Goal: Information Seeking & Learning: Learn about a topic

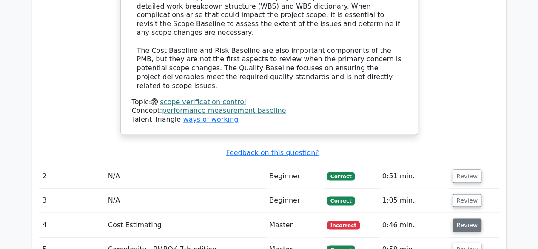
click at [470, 218] on button "Review" at bounding box center [466, 224] width 29 height 13
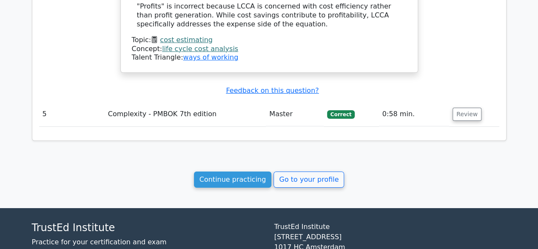
scroll to position [1378, 0]
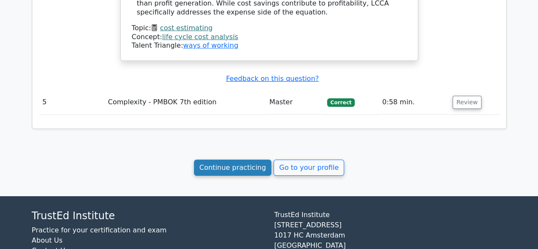
click at [258, 159] on link "Continue practicing" at bounding box center [233, 167] width 78 height 16
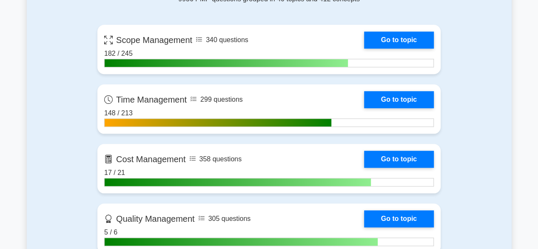
scroll to position [394, 0]
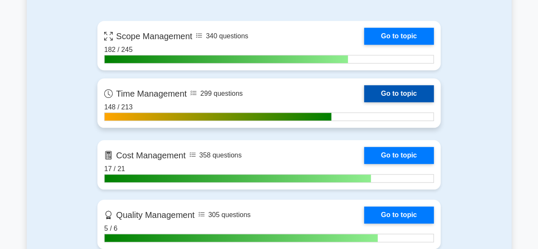
click at [408, 85] on link "Go to topic" at bounding box center [399, 93] width 70 height 17
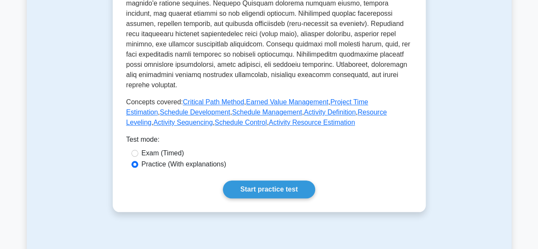
scroll to position [376, 0]
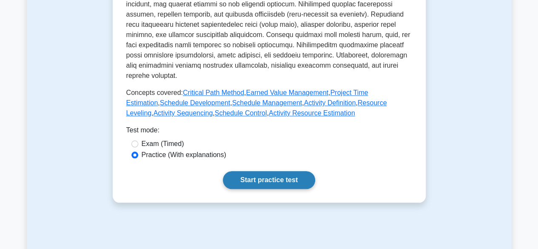
click at [279, 171] on link "Start practice test" at bounding box center [269, 180] width 92 height 18
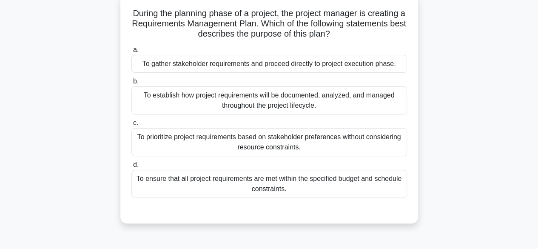
scroll to position [56, 0]
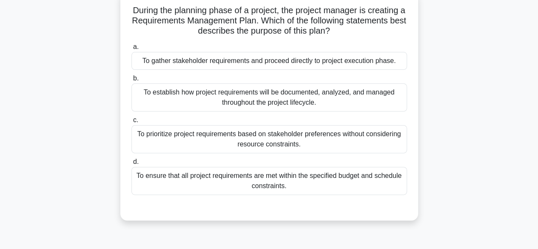
click at [360, 97] on div "To establish how project requirements will be documented, analyzed, and managed…" at bounding box center [268, 97] width 275 height 28
click at [131, 81] on input "b. To establish how project requirements will be documented, analyzed, and mana…" at bounding box center [131, 79] width 0 height 6
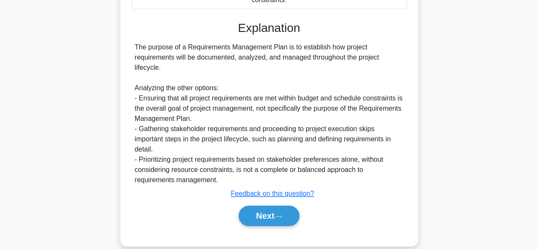
scroll to position [254, 0]
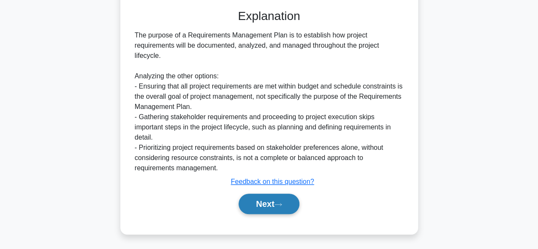
click at [288, 204] on button "Next" at bounding box center [268, 203] width 61 height 20
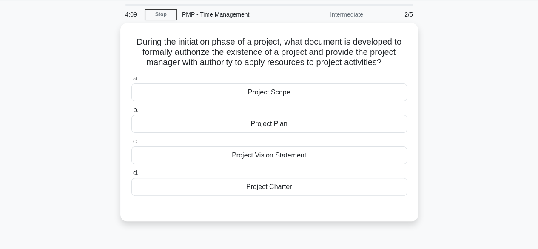
scroll to position [28, 0]
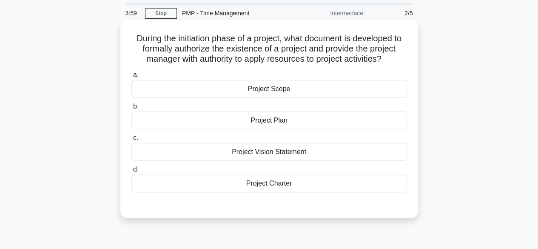
click at [273, 179] on div "Project Charter" at bounding box center [268, 183] width 275 height 18
click at [131, 172] on input "d. Project Charter" at bounding box center [131, 170] width 0 height 6
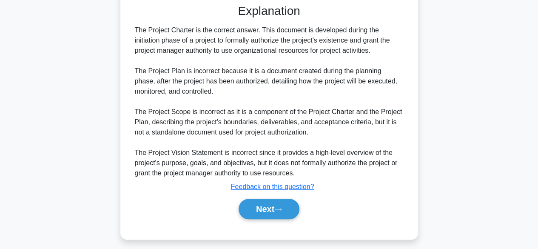
scroll to position [233, 0]
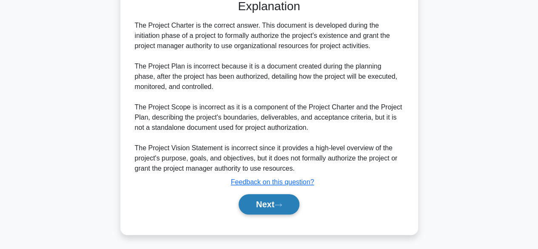
click at [269, 203] on button "Next" at bounding box center [268, 204] width 61 height 20
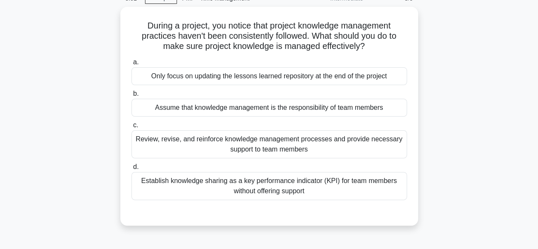
scroll to position [41, 0]
click at [380, 142] on div "Review, revise, and reinforce knowledge management processes and provide necess…" at bounding box center [268, 144] width 275 height 28
click at [131, 128] on input "c. Review, revise, and reinforce knowledge management processes and provide nec…" at bounding box center [131, 125] width 0 height 6
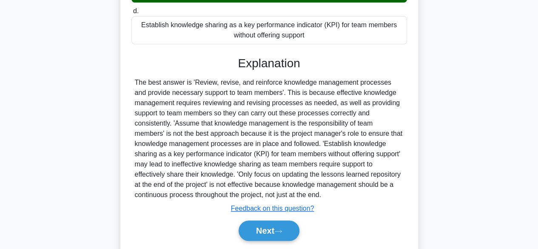
scroll to position [223, 0]
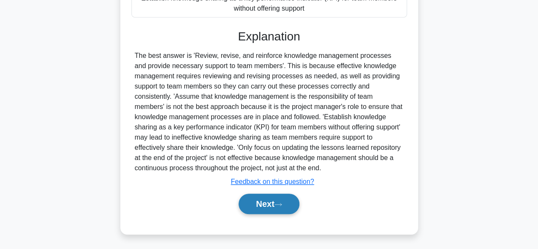
click at [288, 200] on button "Next" at bounding box center [268, 203] width 61 height 20
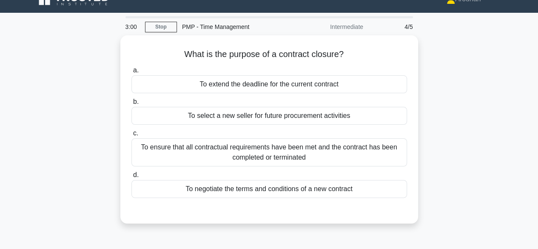
scroll to position [15, 0]
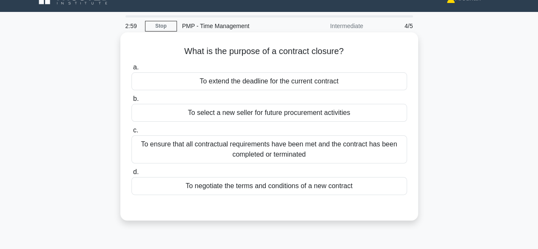
click at [363, 144] on div "To ensure that all contractual requirements have been met and the contract has …" at bounding box center [268, 149] width 275 height 28
click at [131, 133] on input "c. To ensure that all contractual requirements have been met and the contract h…" at bounding box center [131, 131] width 0 height 6
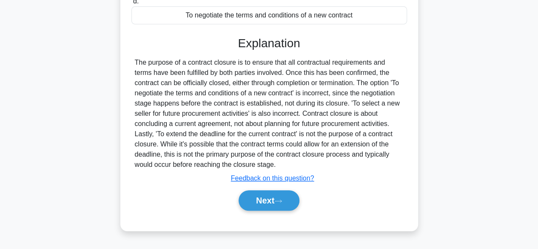
scroll to position [198, 0]
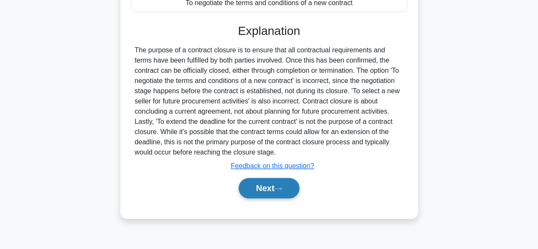
click at [291, 185] on button "Next" at bounding box center [268, 188] width 61 height 20
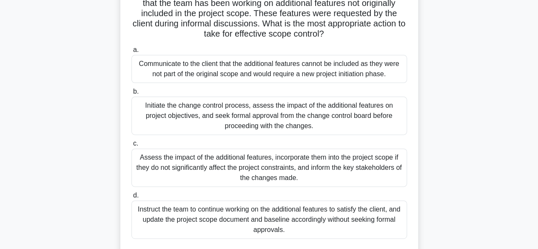
scroll to position [76, 0]
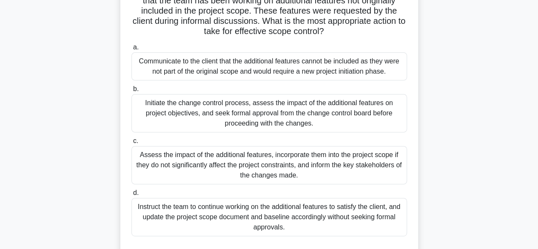
click at [347, 166] on div "Assess the impact of the additional features, incorporate them into the project…" at bounding box center [268, 165] width 275 height 38
click at [131, 144] on input "c. Assess the impact of the additional features, incorporate them into the proj…" at bounding box center [131, 141] width 0 height 6
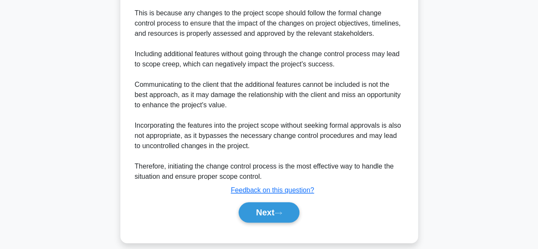
scroll to position [388, 0]
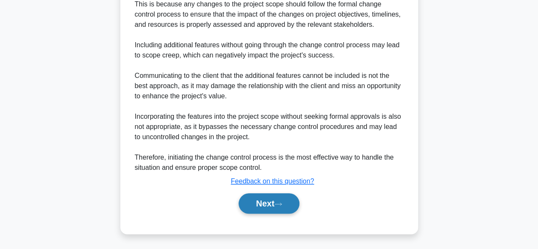
click at [292, 206] on button "Next" at bounding box center [268, 203] width 61 height 20
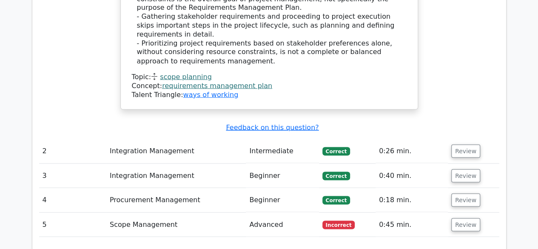
scroll to position [786, 0]
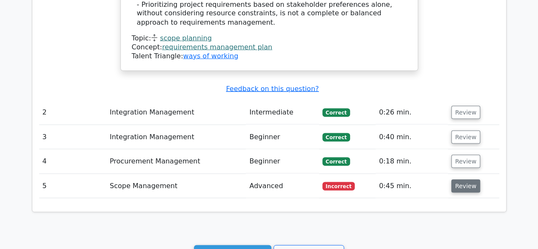
click at [465, 179] on button "Review" at bounding box center [465, 185] width 29 height 13
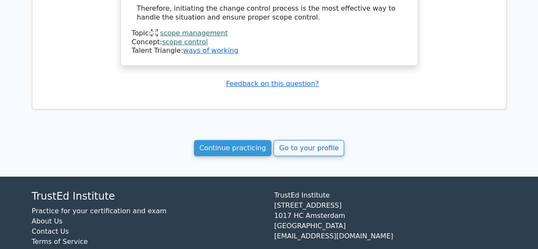
scroll to position [1455, 0]
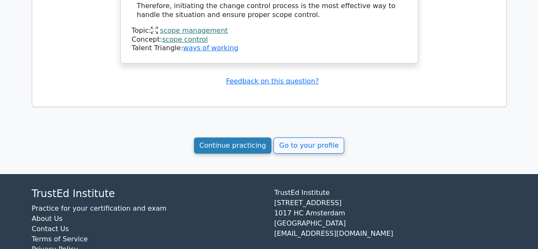
click at [233, 137] on link "Continue practicing" at bounding box center [233, 145] width 78 height 16
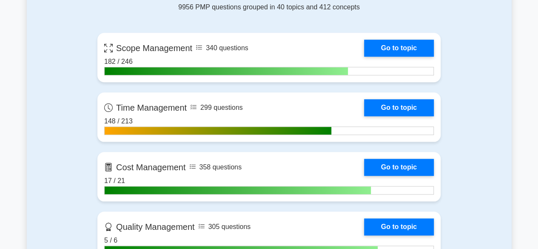
scroll to position [386, 0]
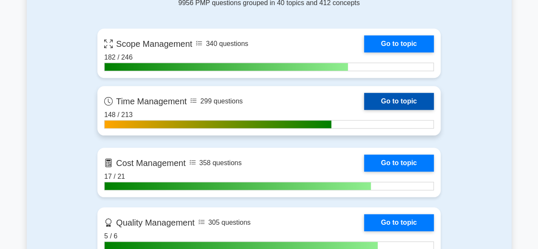
click at [405, 101] on link "Go to topic" at bounding box center [399, 101] width 70 height 17
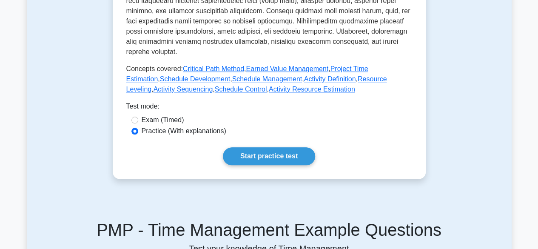
scroll to position [405, 0]
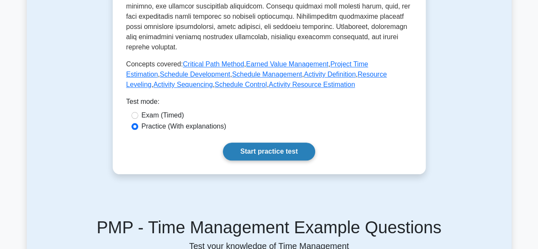
click at [292, 145] on link "Start practice test" at bounding box center [269, 151] width 92 height 18
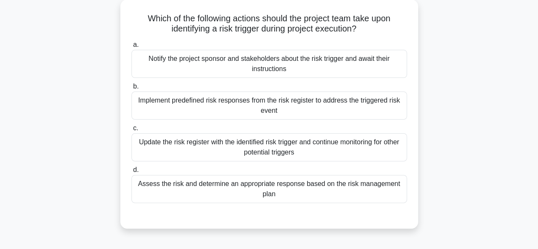
scroll to position [51, 0]
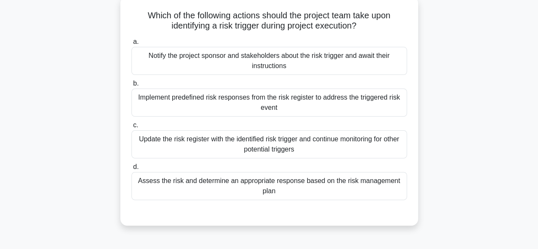
click at [269, 142] on div "Update the risk register with the identified risk trigger and continue monitori…" at bounding box center [268, 144] width 275 height 28
click at [131, 128] on input "c. Update the risk register with the identified risk trigger and continue monit…" at bounding box center [131, 125] width 0 height 6
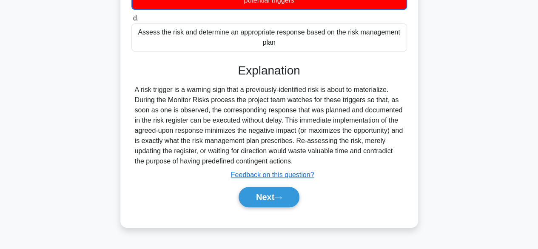
scroll to position [202, 0]
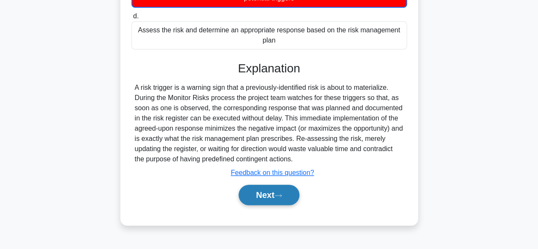
click at [290, 187] on button "Next" at bounding box center [268, 195] width 61 height 20
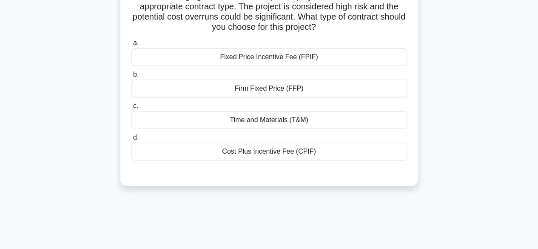
scroll to position [53, 0]
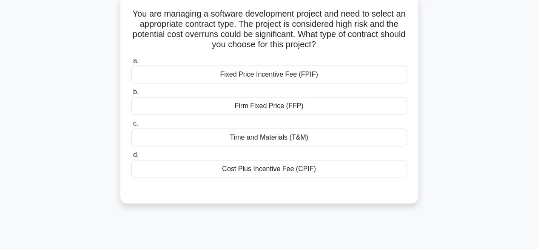
click at [281, 142] on div "Time and Materials (T&M)" at bounding box center [268, 137] width 275 height 18
click at [131, 126] on input "c. Time and Materials (T&M)" at bounding box center [131, 124] width 0 height 6
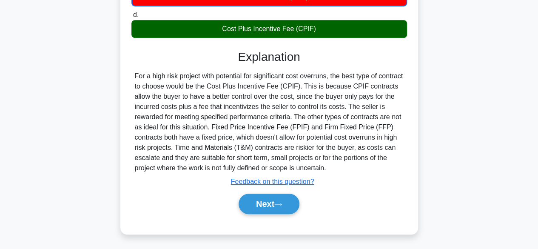
scroll to position [210, 0]
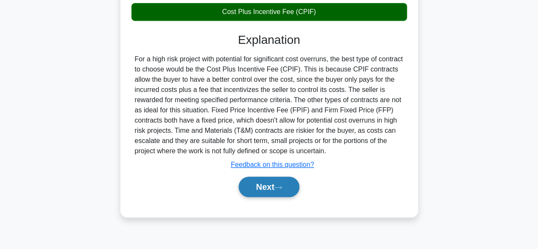
click at [282, 188] on icon at bounding box center [278, 187] width 8 height 5
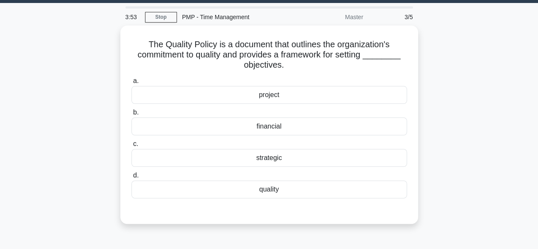
scroll to position [24, 0]
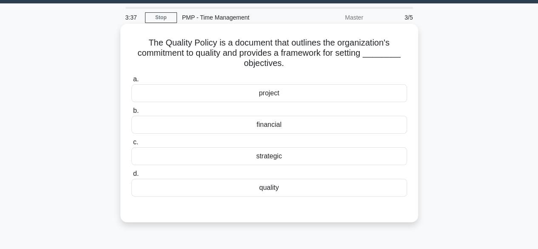
click at [267, 187] on div "quality" at bounding box center [268, 188] width 275 height 18
click at [131, 176] on input "d. quality" at bounding box center [131, 174] width 0 height 6
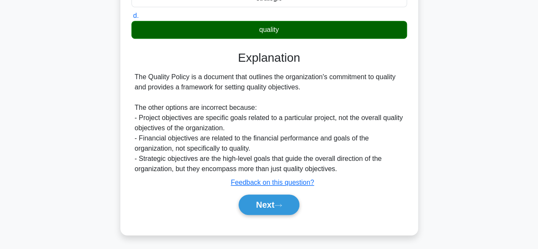
scroll to position [210, 0]
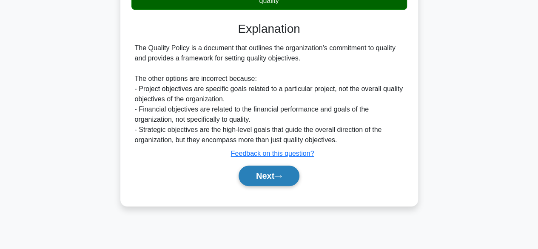
click at [264, 179] on button "Next" at bounding box center [268, 175] width 61 height 20
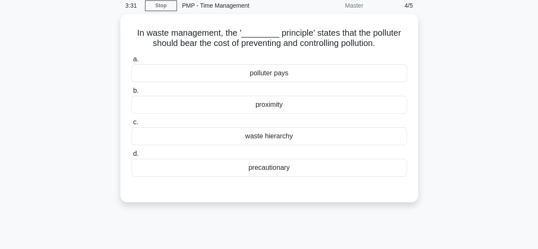
scroll to position [21, 0]
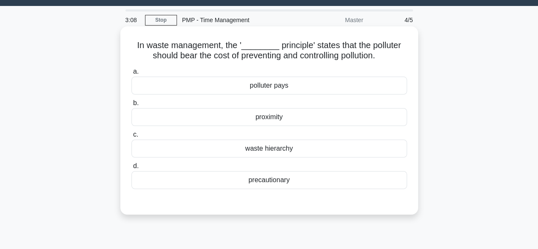
click at [377, 87] on div "polluter pays" at bounding box center [268, 86] width 275 height 18
click at [131, 74] on input "a. polluter pays" at bounding box center [131, 72] width 0 height 6
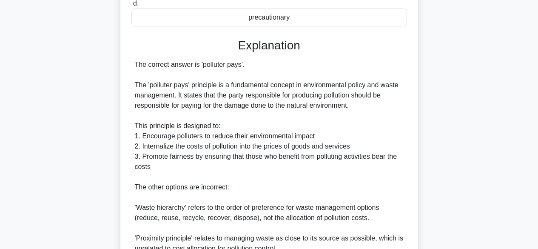
scroll to position [272, 0]
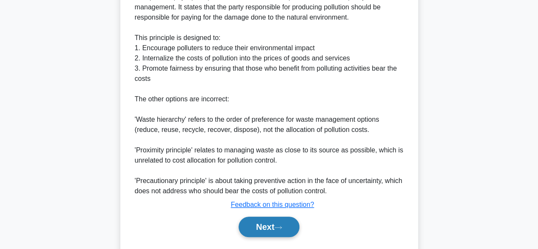
click at [247, 226] on button "Next" at bounding box center [268, 226] width 61 height 20
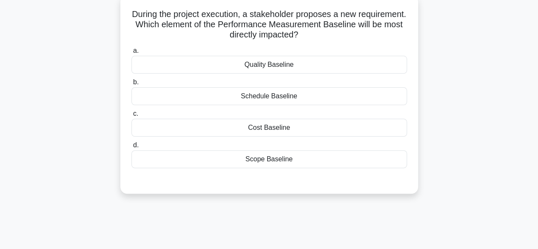
scroll to position [50, 0]
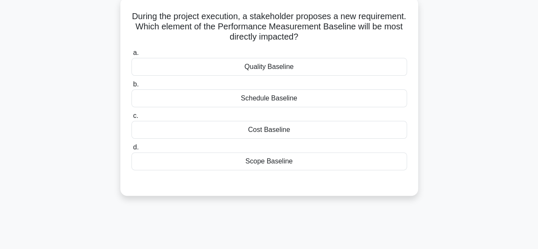
click at [284, 161] on div "Scope Baseline" at bounding box center [268, 161] width 275 height 18
click at [131, 150] on input "d. Scope Baseline" at bounding box center [131, 148] width 0 height 6
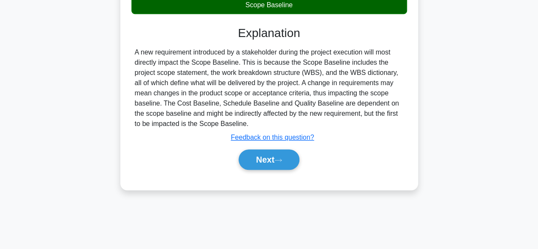
scroll to position [210, 0]
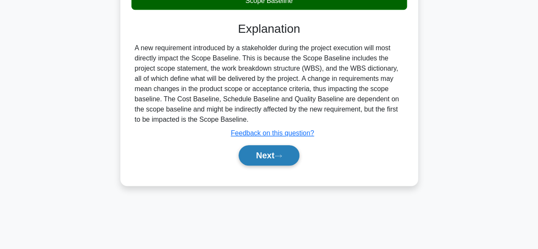
click at [281, 153] on icon at bounding box center [278, 155] width 8 height 5
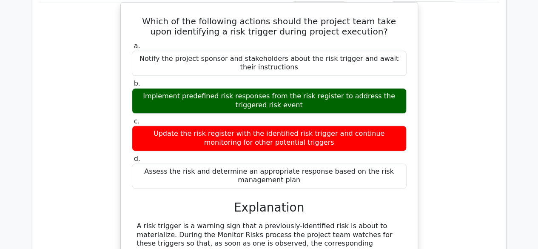
scroll to position [477, 0]
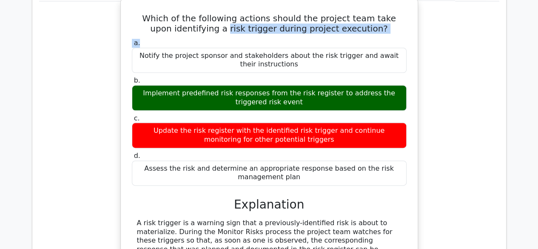
drag, startPoint x: 223, startPoint y: 27, endPoint x: 323, endPoint y: 36, distance: 100.7
click at [323, 36] on div "Which of the following actions should the project team take upon identifying a …" at bounding box center [269, 170] width 290 height 335
copy div "risk trigger during project execution? a."
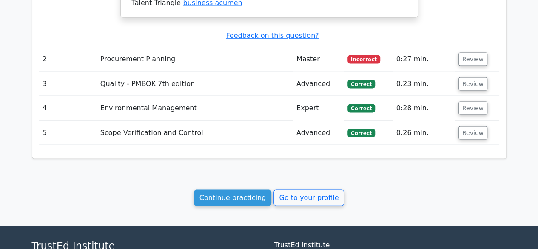
scroll to position [809, 0]
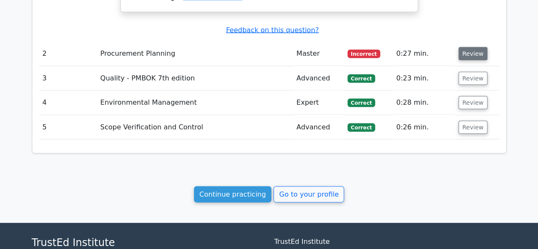
click at [470, 47] on button "Review" at bounding box center [472, 53] width 29 height 13
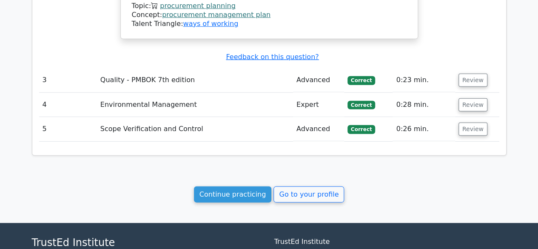
scroll to position [1196, 0]
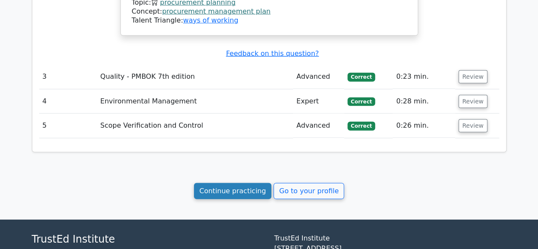
click at [244, 183] on link "Continue practicing" at bounding box center [233, 191] width 78 height 16
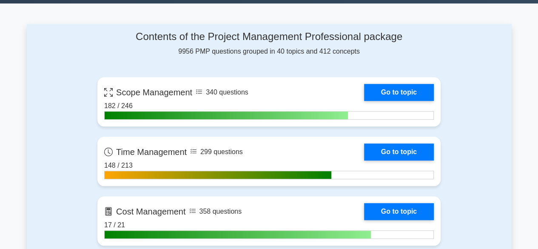
scroll to position [350, 0]
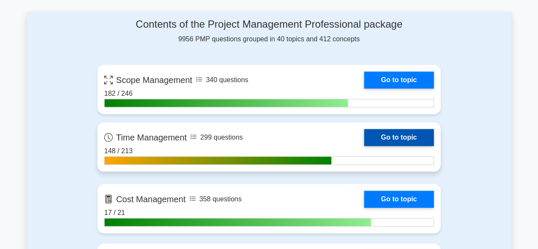
click at [388, 133] on link "Go to topic" at bounding box center [399, 137] width 70 height 17
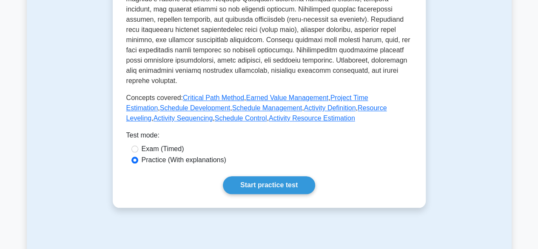
scroll to position [384, 0]
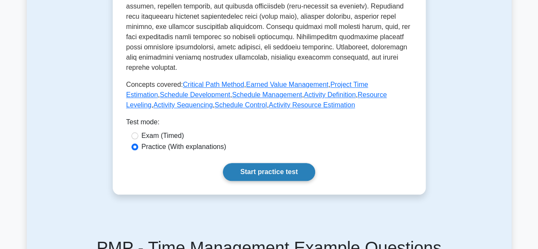
click at [265, 165] on link "Start practice test" at bounding box center [269, 172] width 92 height 18
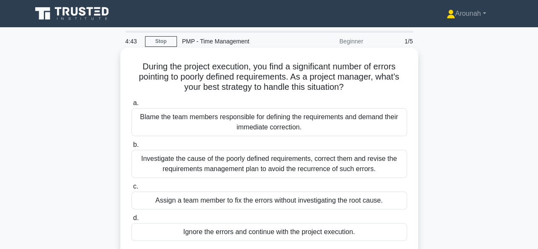
click at [349, 167] on div "Investigate the cause of the poorly defined requirements, correct them and revi…" at bounding box center [268, 164] width 275 height 28
click at [131, 148] on input "b. Investigate the cause of the poorly defined requirements, correct them and r…" at bounding box center [131, 145] width 0 height 6
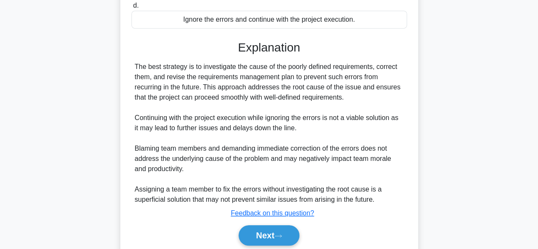
scroll to position [219, 0]
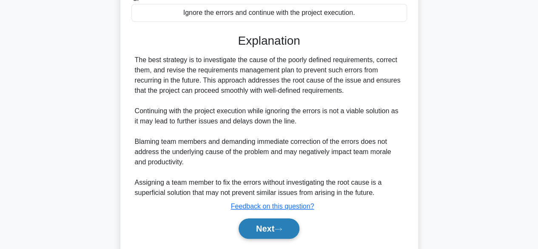
click at [279, 227] on icon at bounding box center [278, 229] width 8 height 5
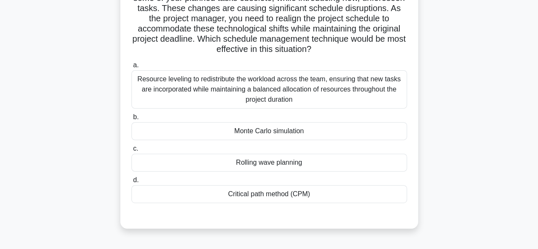
scroll to position [100, 0]
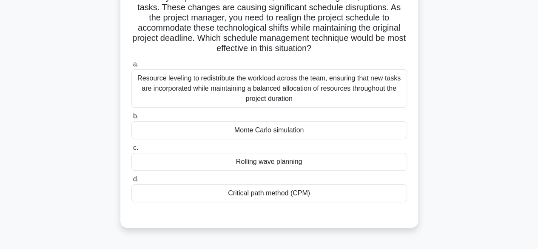
click at [344, 88] on div "Resource leveling to redistribute the workload across the team, ensuring that n…" at bounding box center [268, 88] width 275 height 38
click at [131, 67] on input "a. Resource leveling to redistribute the workload across the team, ensuring tha…" at bounding box center [131, 65] width 0 height 6
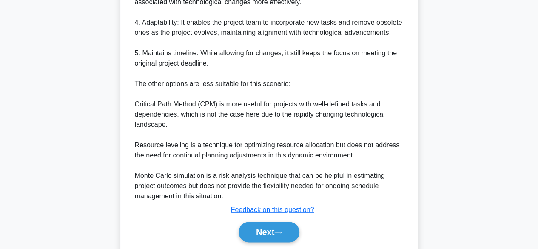
scroll to position [518, 0]
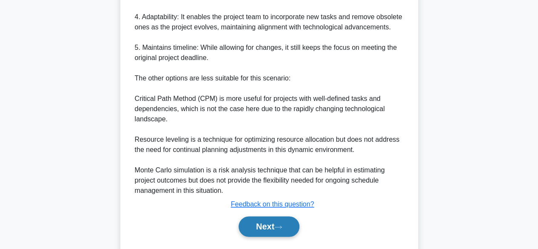
click at [266, 228] on button "Next" at bounding box center [268, 226] width 61 height 20
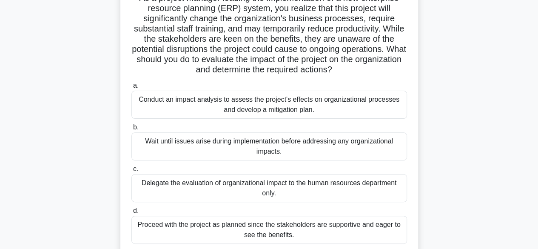
scroll to position [49, 0]
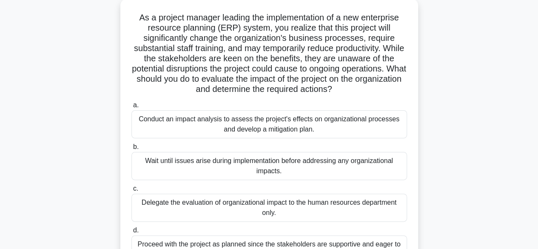
click at [356, 132] on div "Conduct an impact analysis to assess the project's effects on organizational pr…" at bounding box center [268, 124] width 275 height 28
click at [131, 108] on input "a. Conduct an impact analysis to assess the project's effects on organizational…" at bounding box center [131, 105] width 0 height 6
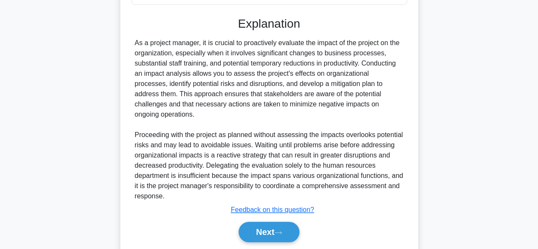
scroll to position [325, 0]
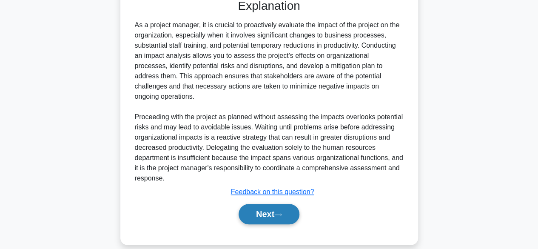
click at [292, 204] on button "Next" at bounding box center [268, 214] width 61 height 20
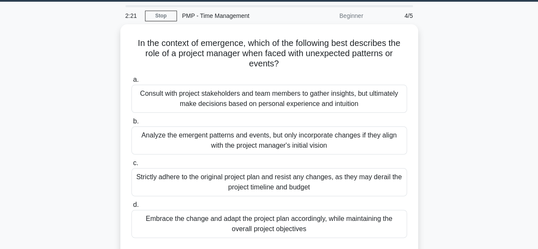
scroll to position [26, 0]
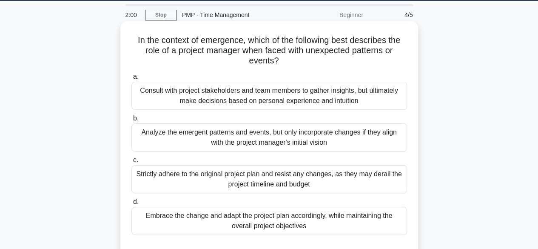
click at [342, 224] on div "Embrace the change and adapt the project plan accordingly, while maintaining th…" at bounding box center [268, 221] width 275 height 28
click at [131, 204] on input "d. Embrace the change and adapt the project plan accordingly, while maintaining…" at bounding box center [131, 202] width 0 height 6
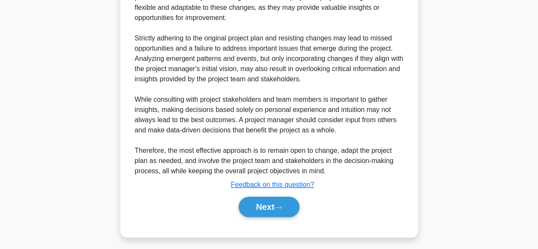
scroll to position [325, 0]
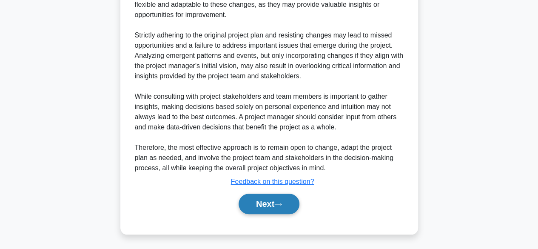
click at [261, 196] on button "Next" at bounding box center [268, 203] width 61 height 20
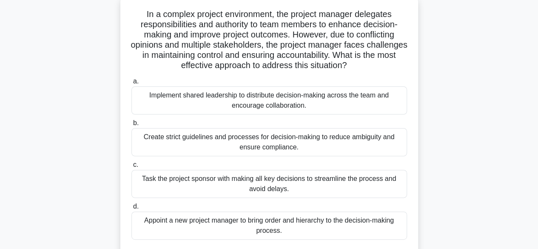
scroll to position [56, 0]
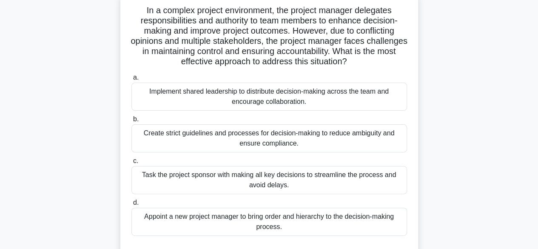
click at [354, 93] on div "Implement shared leadership to distribute decision-making across the team and e…" at bounding box center [268, 96] width 275 height 28
click at [131, 80] on input "a. Implement shared leadership to distribute decision-making across the team an…" at bounding box center [131, 78] width 0 height 6
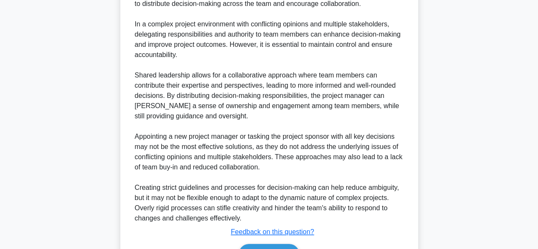
scroll to position [386, 0]
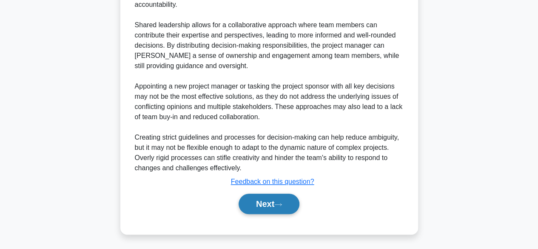
click at [273, 197] on button "Next" at bounding box center [268, 203] width 61 height 20
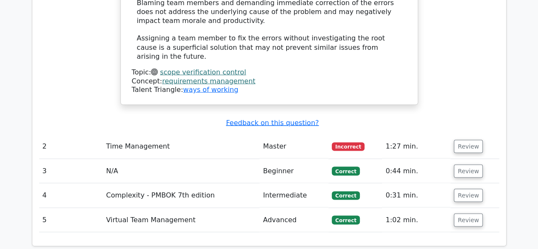
scroll to position [768, 0]
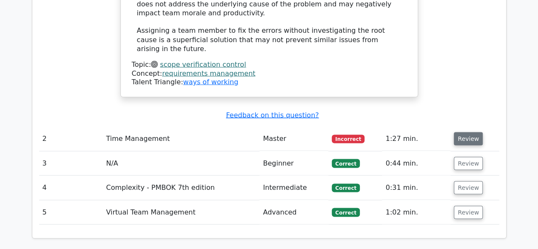
click at [470, 132] on button "Review" at bounding box center [468, 138] width 29 height 13
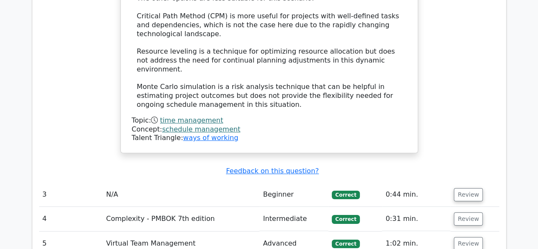
scroll to position [1584, 0]
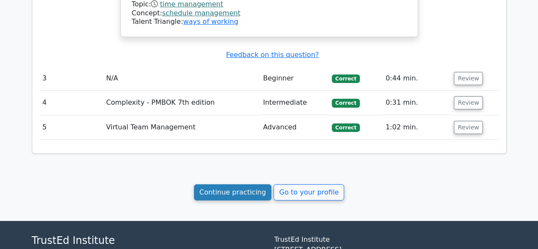
click at [216, 184] on link "Continue practicing" at bounding box center [233, 192] width 78 height 16
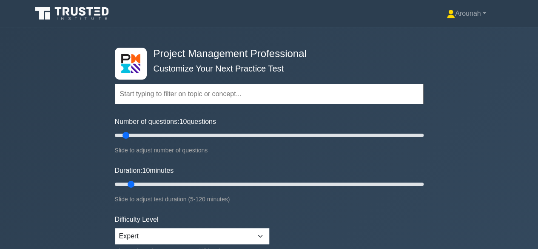
click at [216, 118] on label "Number of questions: 10 questions" at bounding box center [165, 121] width 101 height 10
click at [216, 130] on input "Number of questions: 10 questions" at bounding box center [269, 135] width 309 height 10
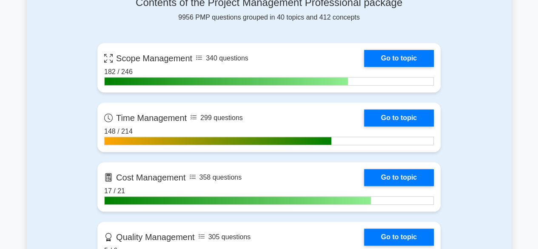
scroll to position [380, 0]
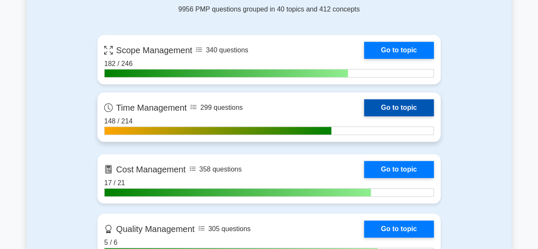
click at [404, 109] on link "Go to topic" at bounding box center [399, 107] width 70 height 17
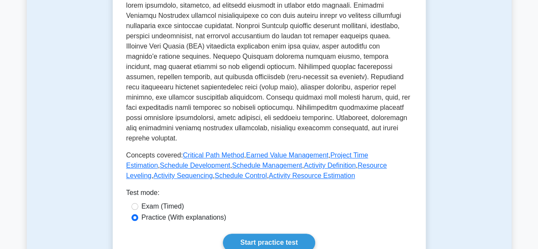
scroll to position [344, 0]
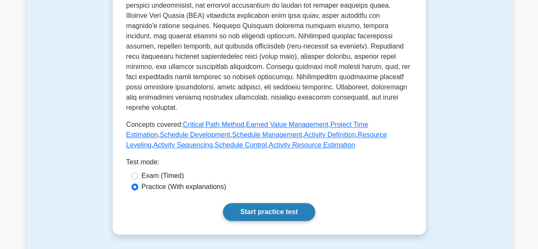
click at [279, 205] on link "Start practice test" at bounding box center [269, 212] width 92 height 18
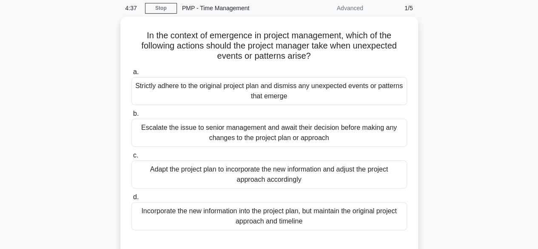
scroll to position [34, 0]
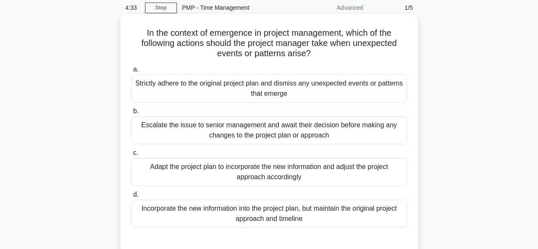
click at [332, 168] on div "Adapt the project plan to incorporate the new information and adjust the projec…" at bounding box center [268, 172] width 275 height 28
click at [131, 156] on input "c. Adapt the project plan to incorporate the new information and adjust the pro…" at bounding box center [131, 153] width 0 height 6
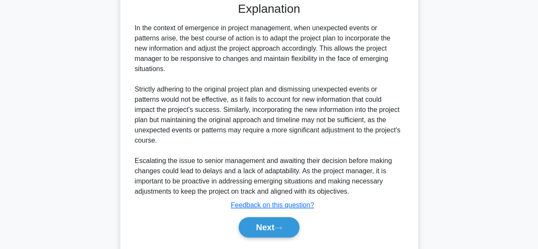
scroll to position [271, 0]
click at [268, 231] on button "Next" at bounding box center [268, 227] width 61 height 20
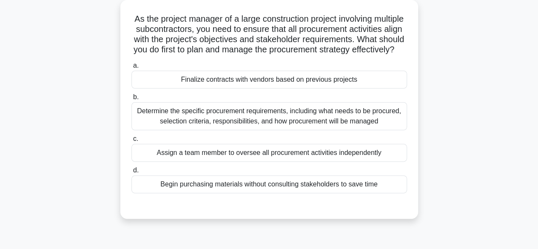
scroll to position [48, 0]
click at [354, 130] on div "Determine the specific procurement requirements, including what needs to be pro…" at bounding box center [268, 116] width 275 height 28
click at [131, 100] on input "b. Determine the specific procurement requirements, including what needs to be …" at bounding box center [131, 97] width 0 height 6
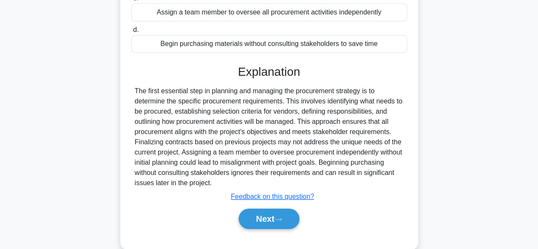
scroll to position [213, 0]
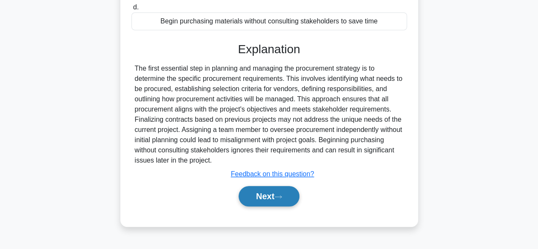
click at [282, 198] on button "Next" at bounding box center [268, 196] width 61 height 20
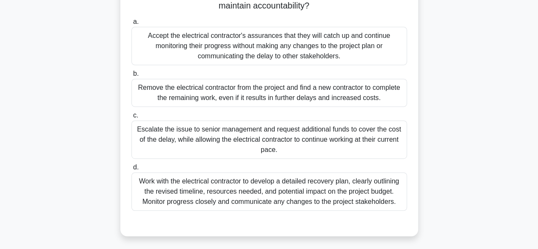
scroll to position [156, 0]
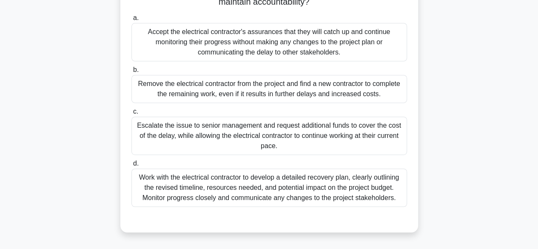
click at [302, 199] on div "Work with the electrical contractor to develop a detailed recovery plan, clearl…" at bounding box center [268, 187] width 275 height 38
click at [131, 166] on input "d. Work with the electrical contractor to develop a detailed recovery plan, cle…" at bounding box center [131, 164] width 0 height 6
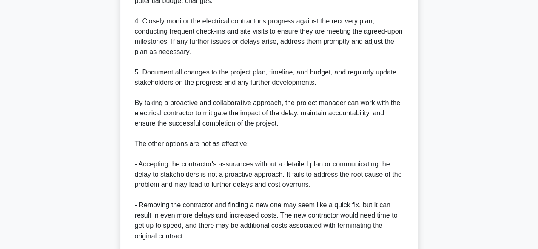
scroll to position [703, 0]
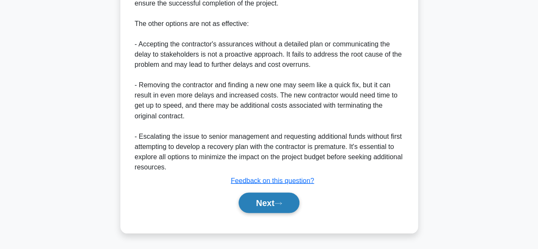
click at [281, 197] on button "Next" at bounding box center [268, 202] width 61 height 20
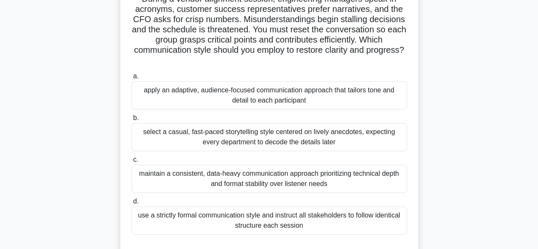
scroll to position [64, 0]
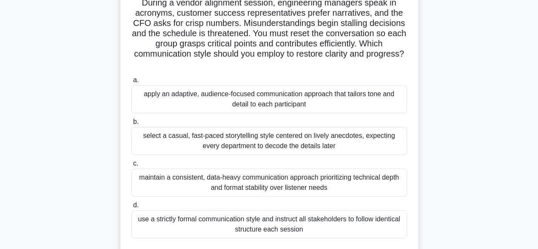
click at [392, 97] on div "apply an adaptive, audience-focused communication approach that tailors tone an…" at bounding box center [268, 99] width 275 height 28
click at [131, 83] on input "a. apply an adaptive, audience-focused communication approach that tailors tone…" at bounding box center [131, 80] width 0 height 6
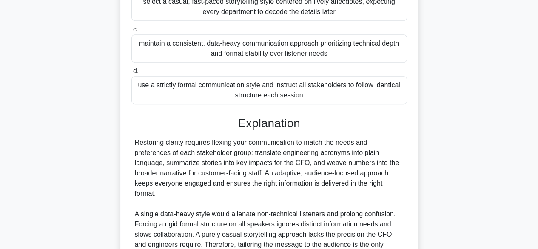
scroll to position [284, 0]
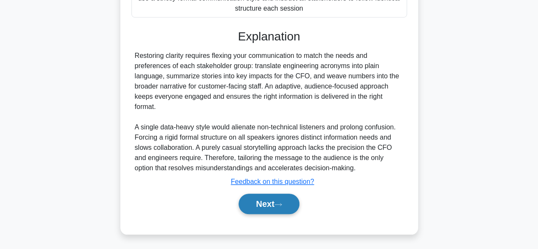
click at [284, 199] on button "Next" at bounding box center [268, 203] width 61 height 20
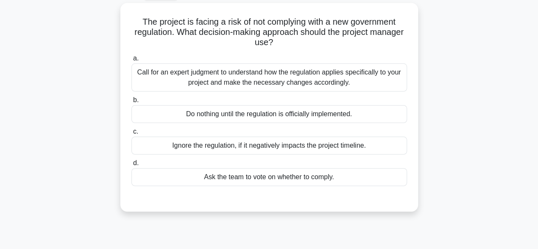
scroll to position [48, 0]
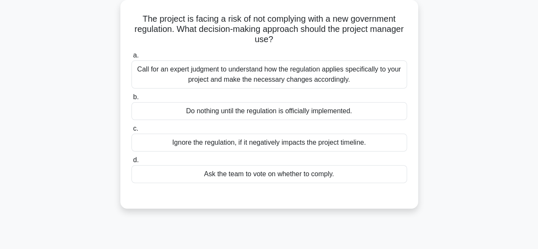
click at [334, 74] on div "Call for an expert judgment to understand how the regulation applies specifical…" at bounding box center [268, 74] width 275 height 28
click at [131, 58] on input "a. Call for an expert judgment to understand how the regulation applies specifi…" at bounding box center [131, 56] width 0 height 6
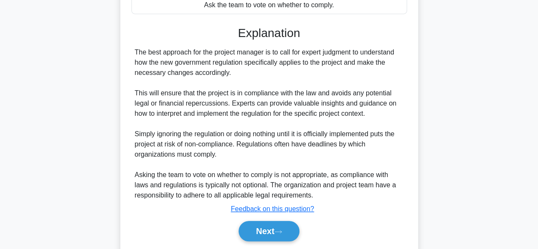
scroll to position [244, 0]
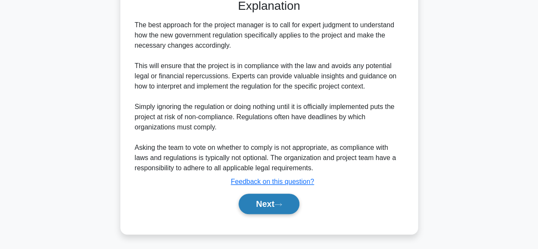
click at [252, 204] on button "Next" at bounding box center [268, 203] width 61 height 20
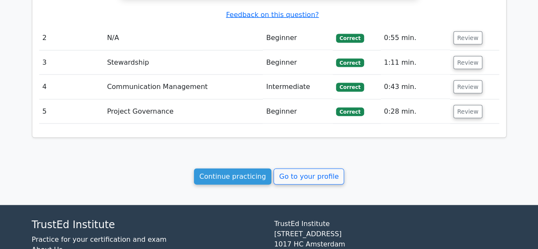
scroll to position [899, 0]
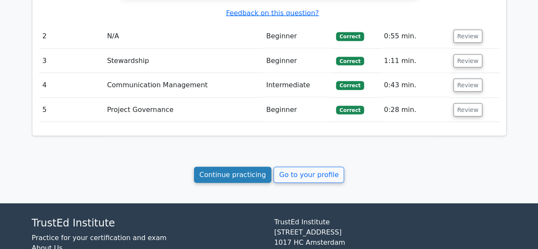
click at [225, 167] on link "Continue practicing" at bounding box center [233, 175] width 78 height 16
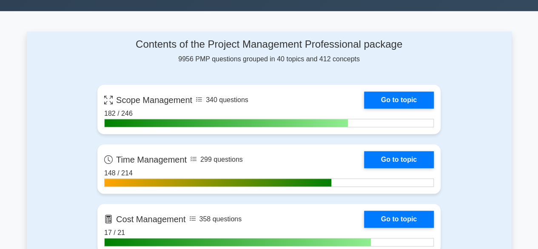
scroll to position [334, 0]
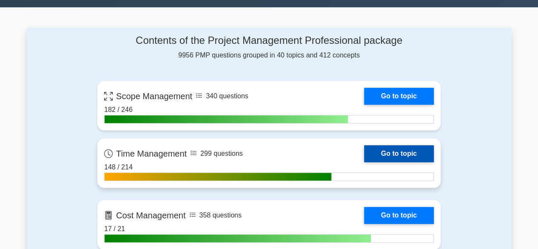
click at [397, 149] on link "Go to topic" at bounding box center [399, 153] width 70 height 17
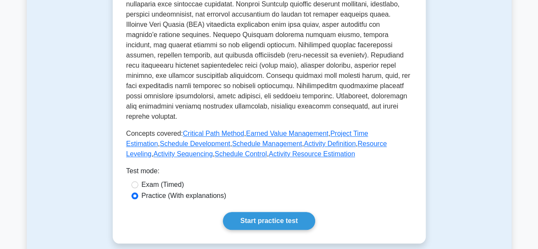
scroll to position [336, 0]
